Goal: Find specific page/section: Find specific page/section

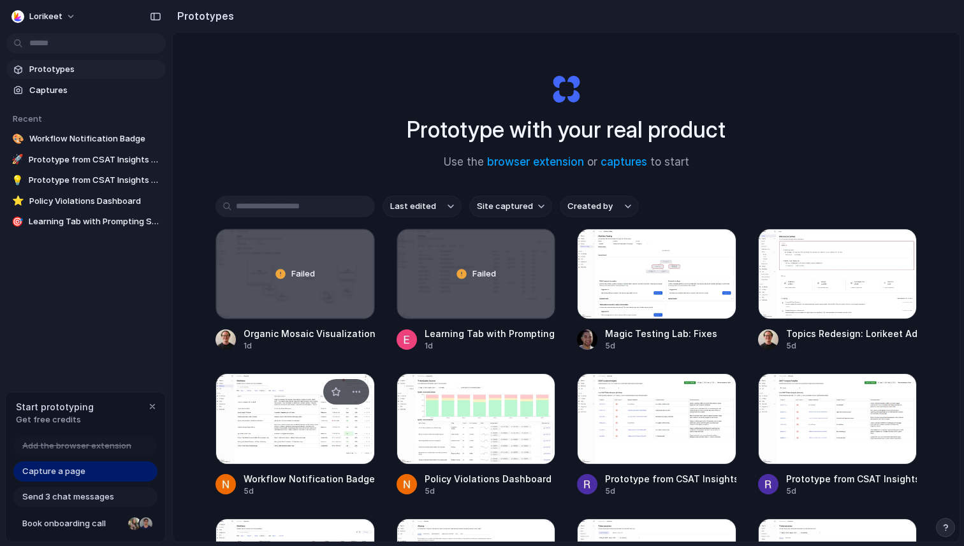
scroll to position [62, 0]
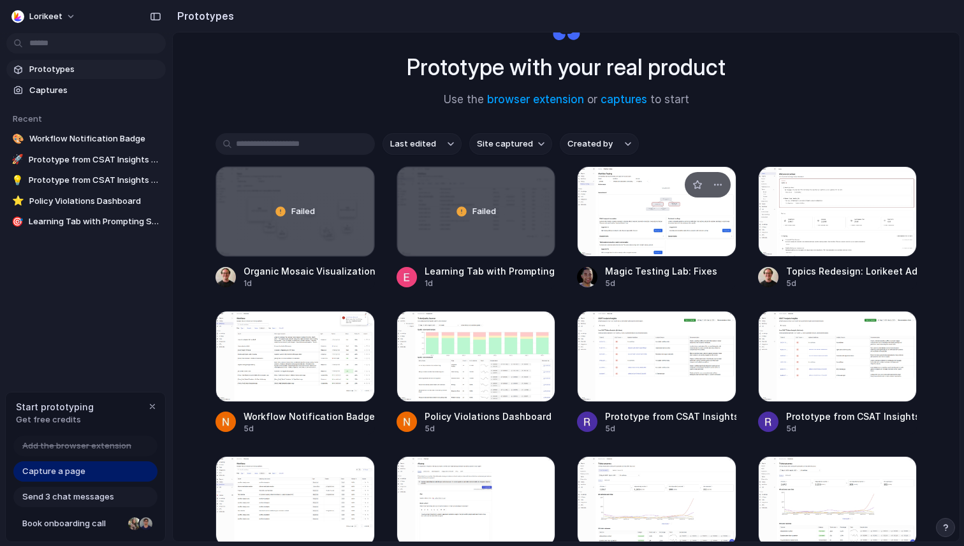
click at [666, 227] on div at bounding box center [656, 211] width 159 height 91
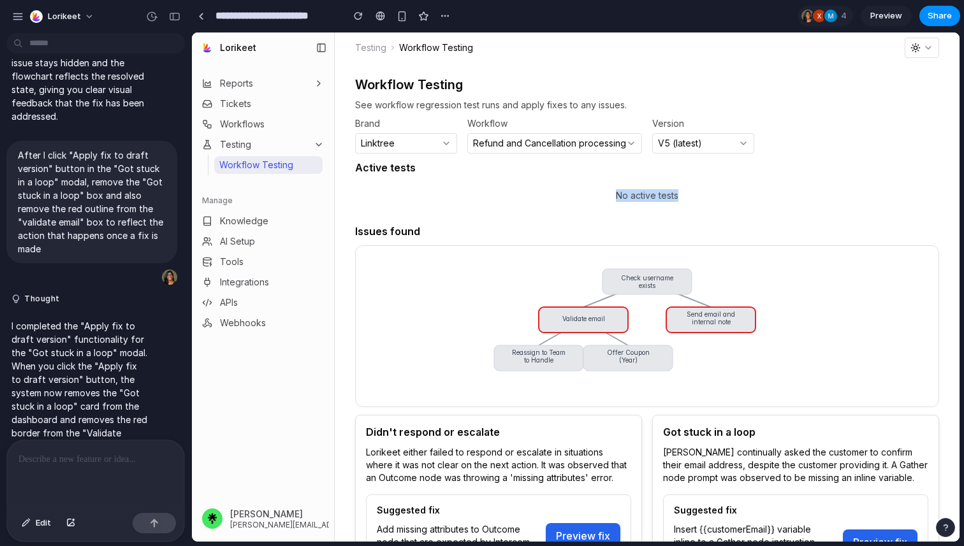
drag, startPoint x: 617, startPoint y: 194, endPoint x: 823, endPoint y: 194, distance: 206.6
click at [817, 194] on span "No active tests" at bounding box center [647, 196] width 584 height 28
click at [800, 175] on div "Active tests No active tests" at bounding box center [647, 185] width 584 height 48
